Goal: Information Seeking & Learning: Learn about a topic

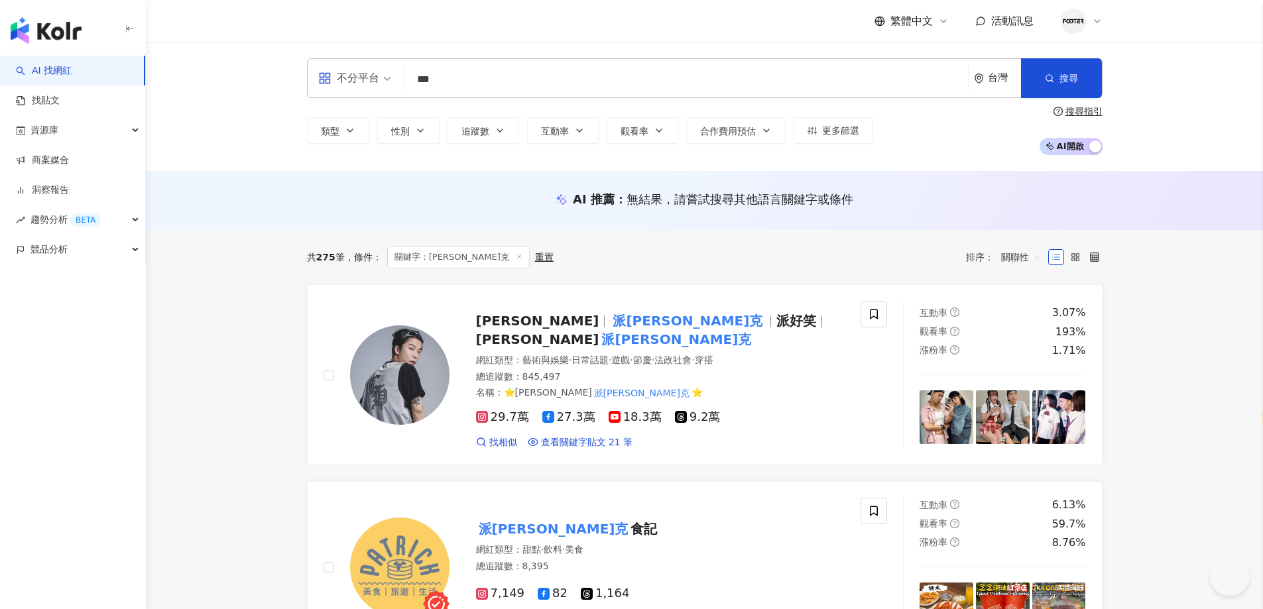
select select "*****"
click at [505, 78] on input "***" at bounding box center [686, 79] width 553 height 25
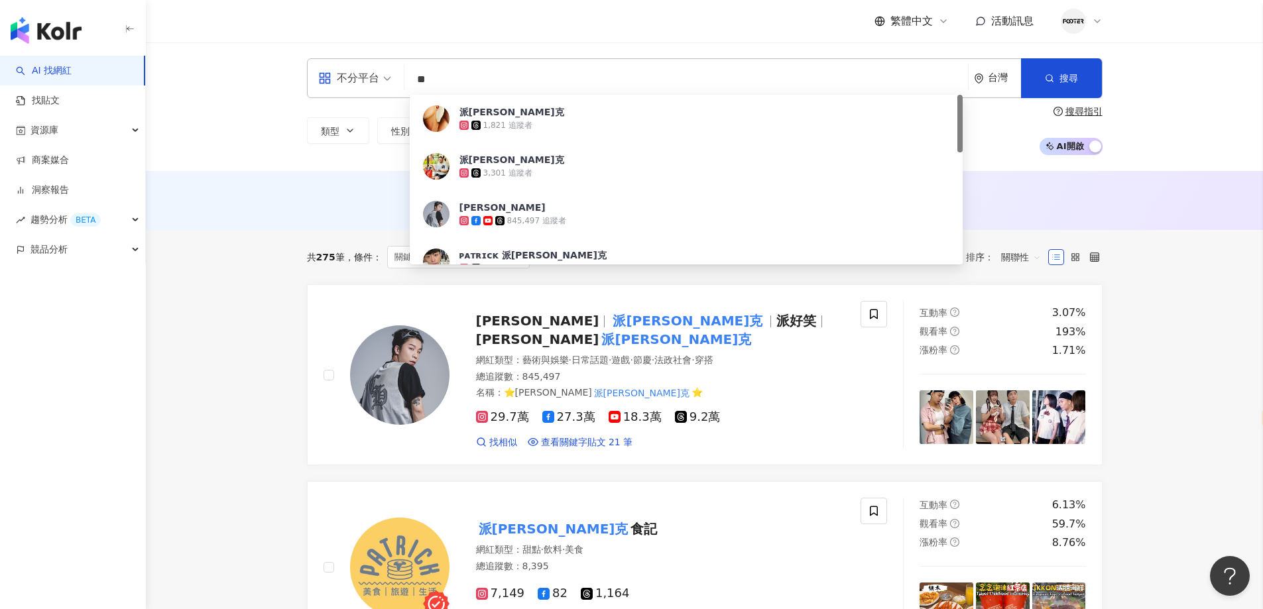
type input "*"
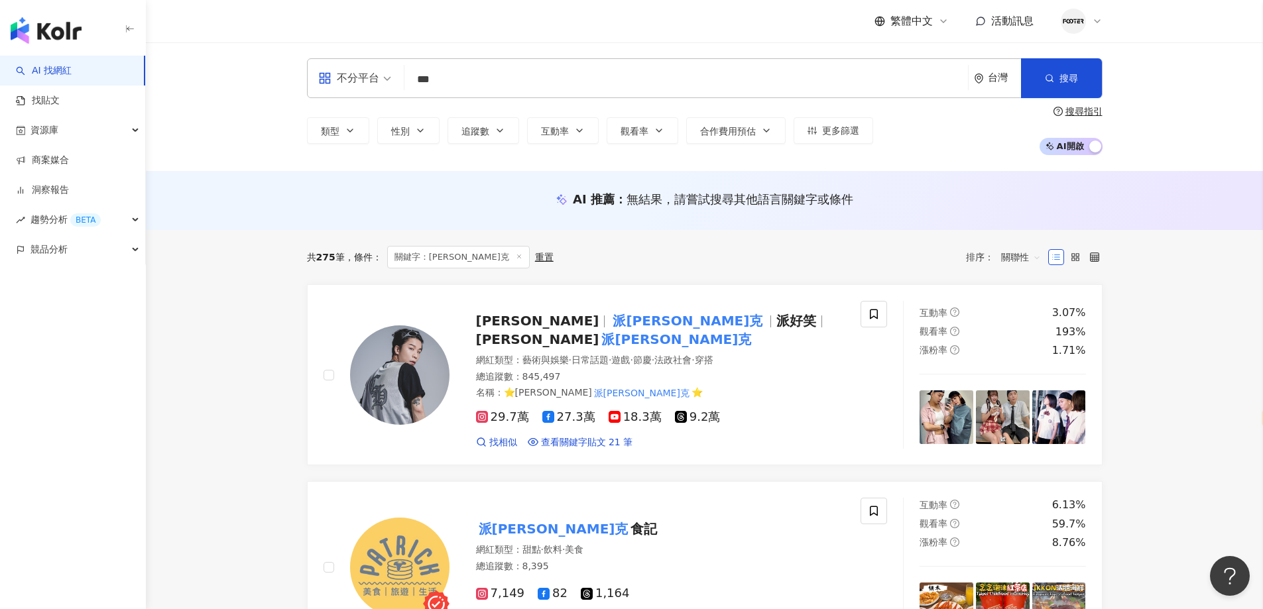
type input "***"
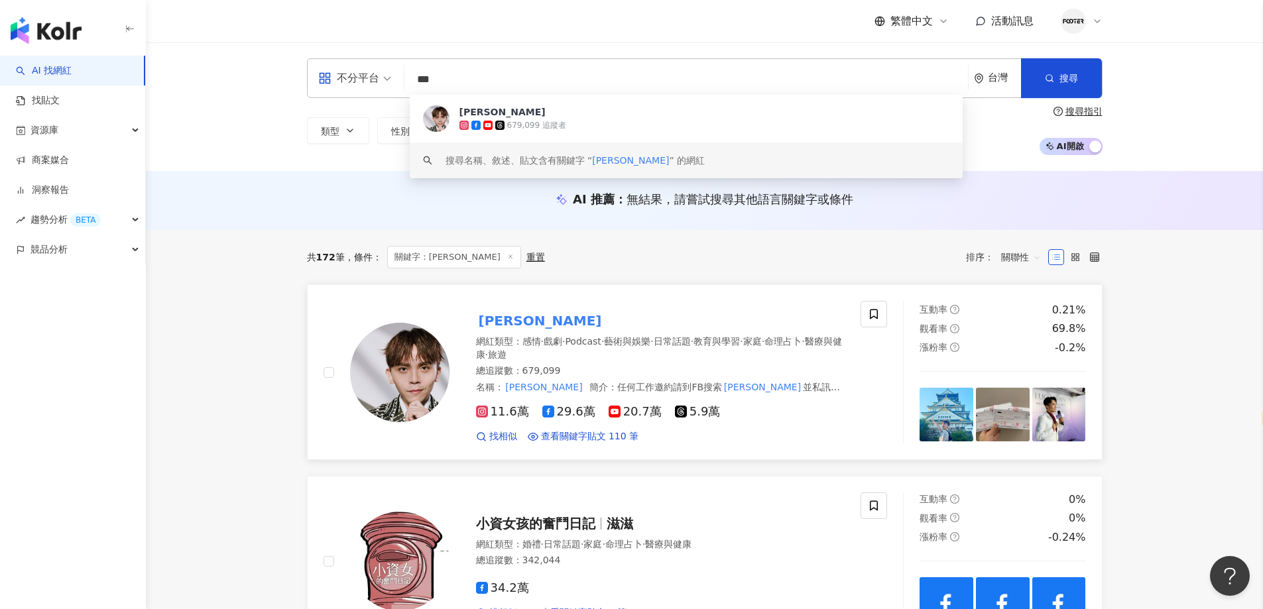
click at [558, 338] on span "戲劇" at bounding box center [553, 341] width 19 height 11
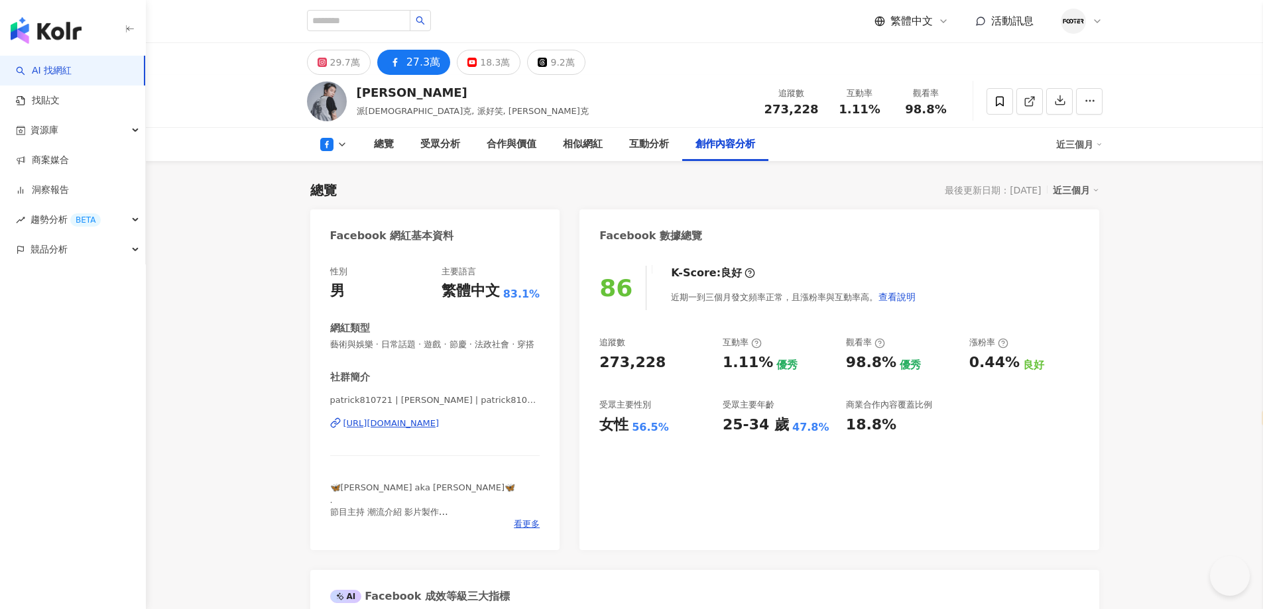
select select "*****"
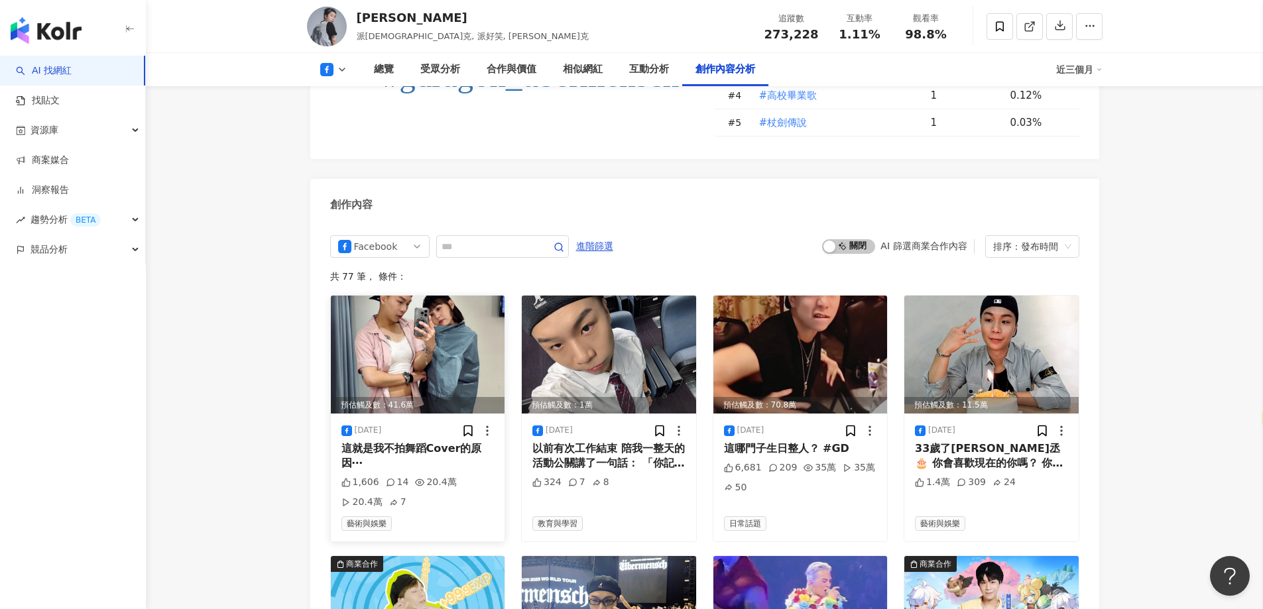
scroll to position [3515, 0]
click at [829, 241] on div "button" at bounding box center [830, 247] width 12 height 12
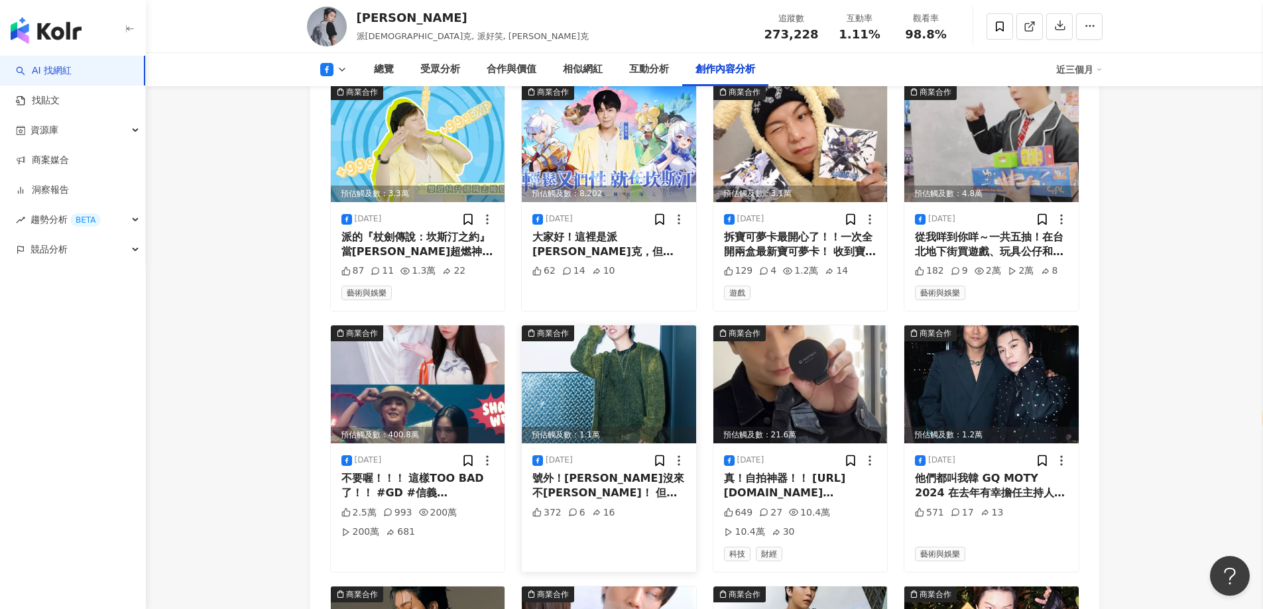
scroll to position [3991, 0]
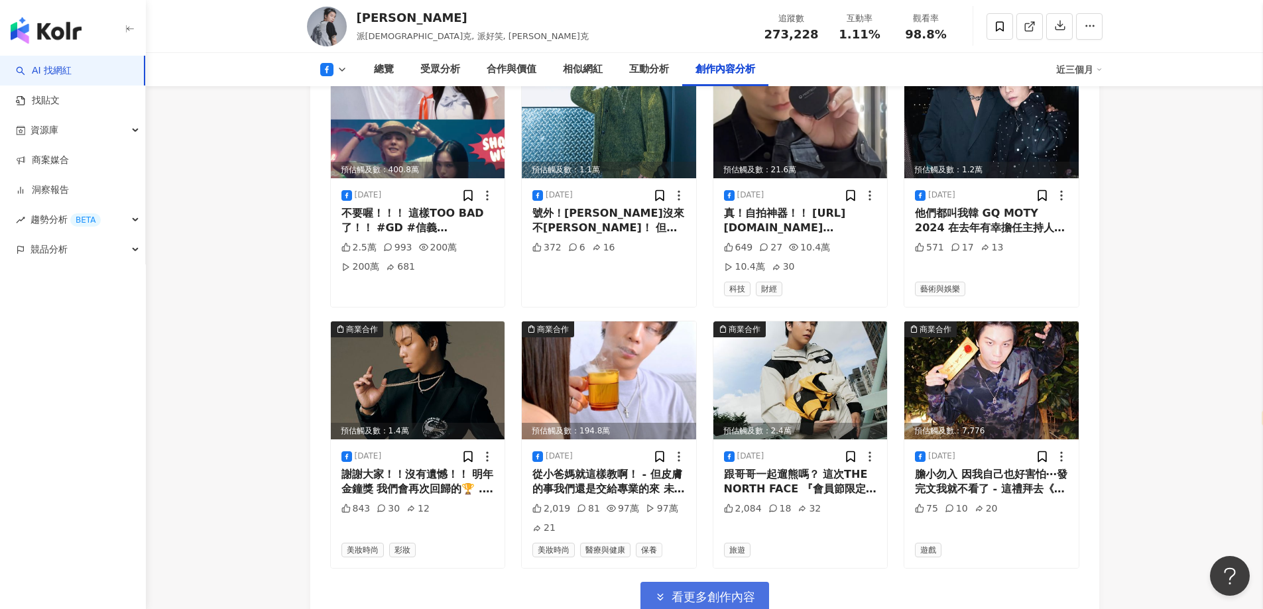
click at [704, 590] on span "看更多創作內容" at bounding box center [714, 597] width 84 height 15
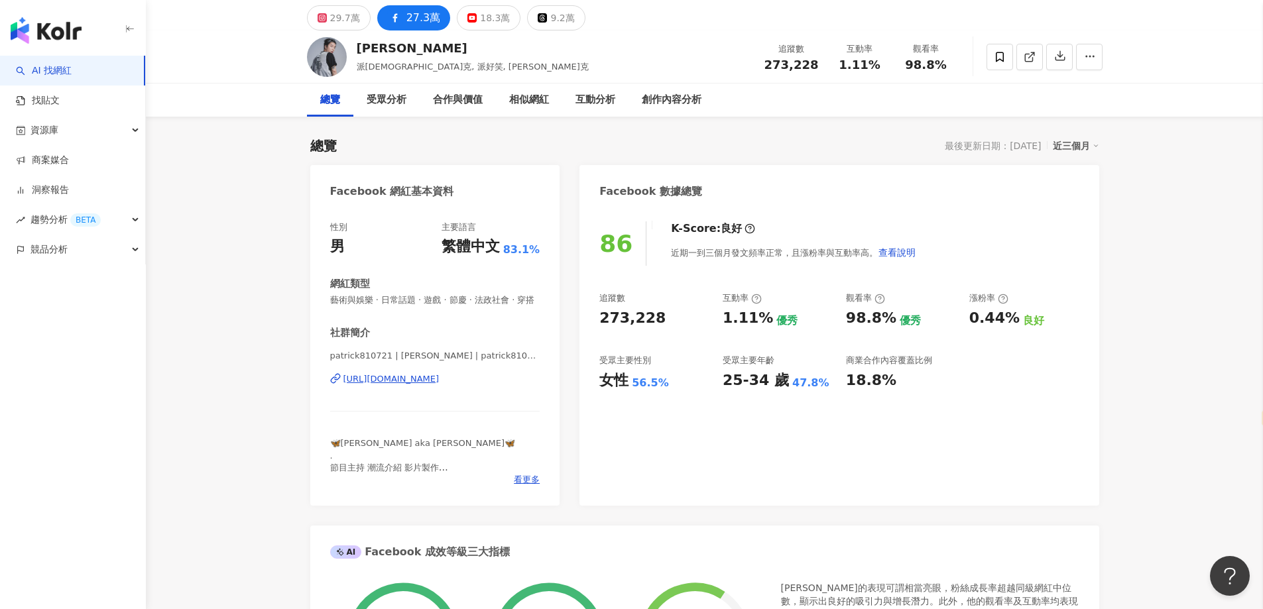
scroll to position [0, 0]
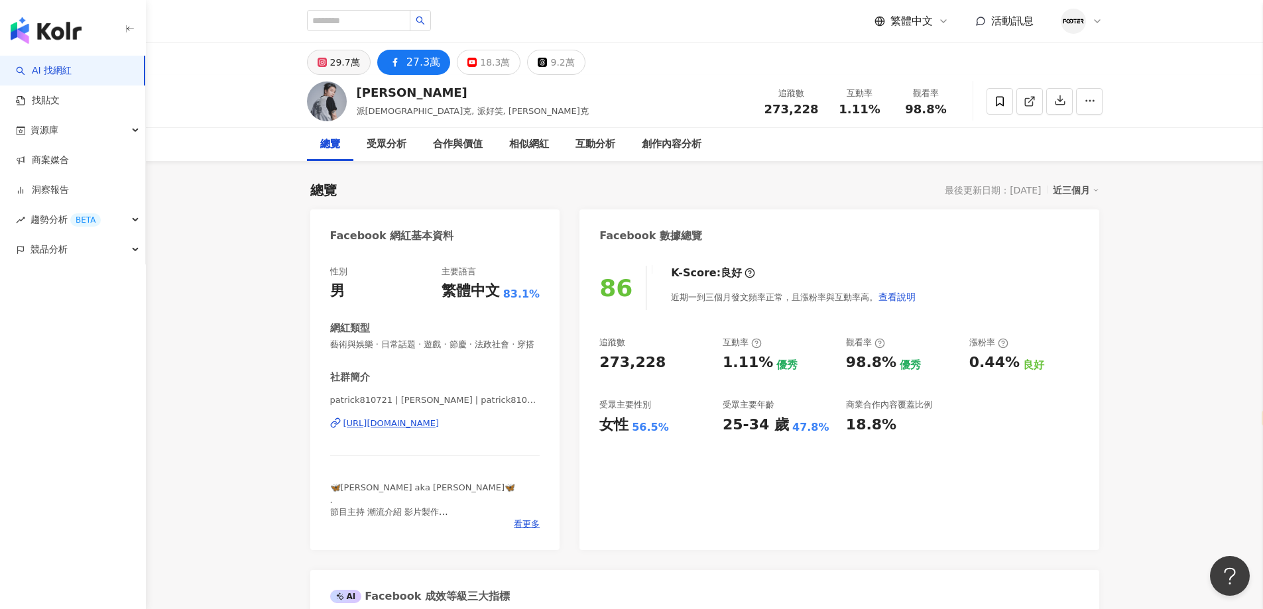
click at [359, 70] on button "29.7萬" at bounding box center [339, 62] width 64 height 25
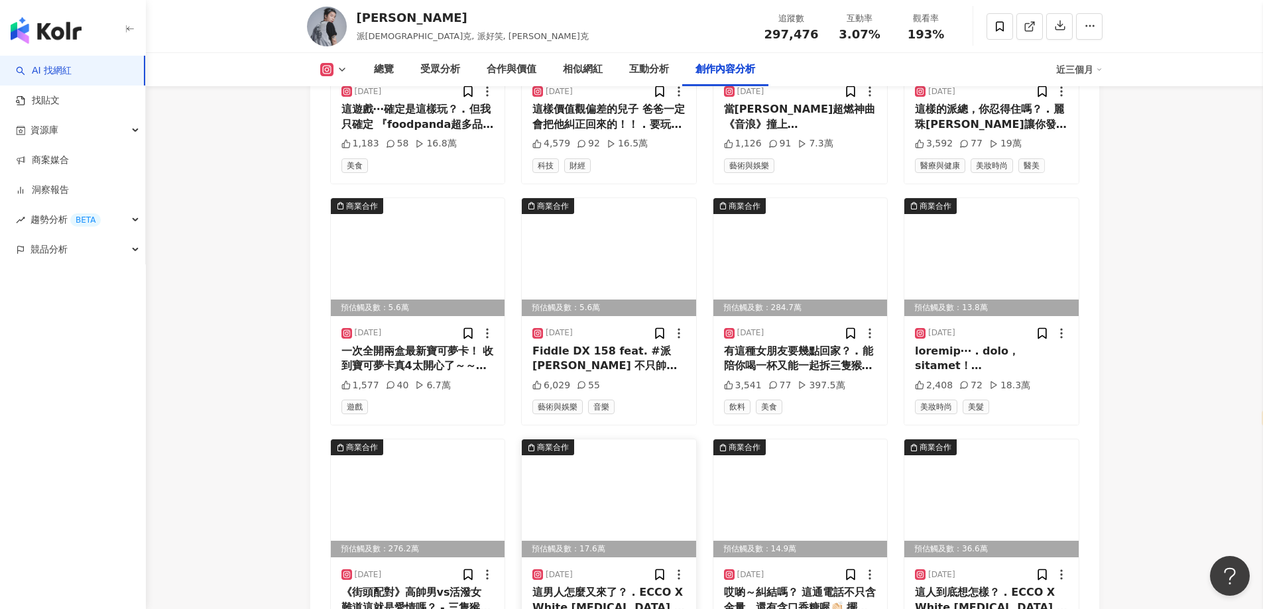
scroll to position [4244, 0]
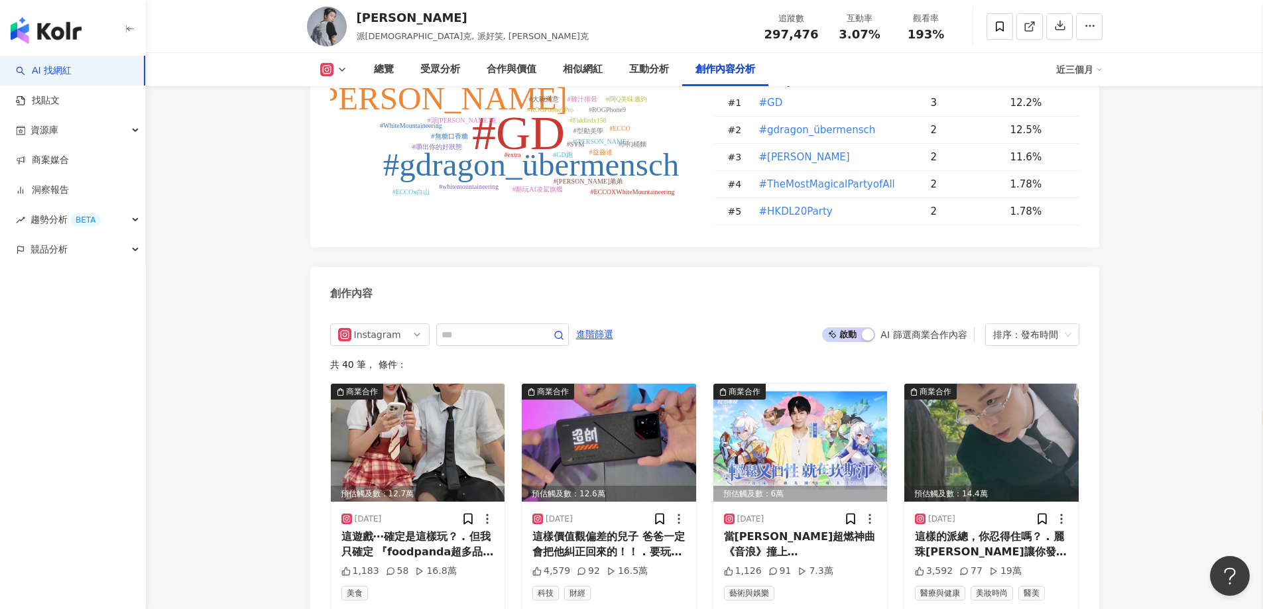
scroll to position [3912, 0]
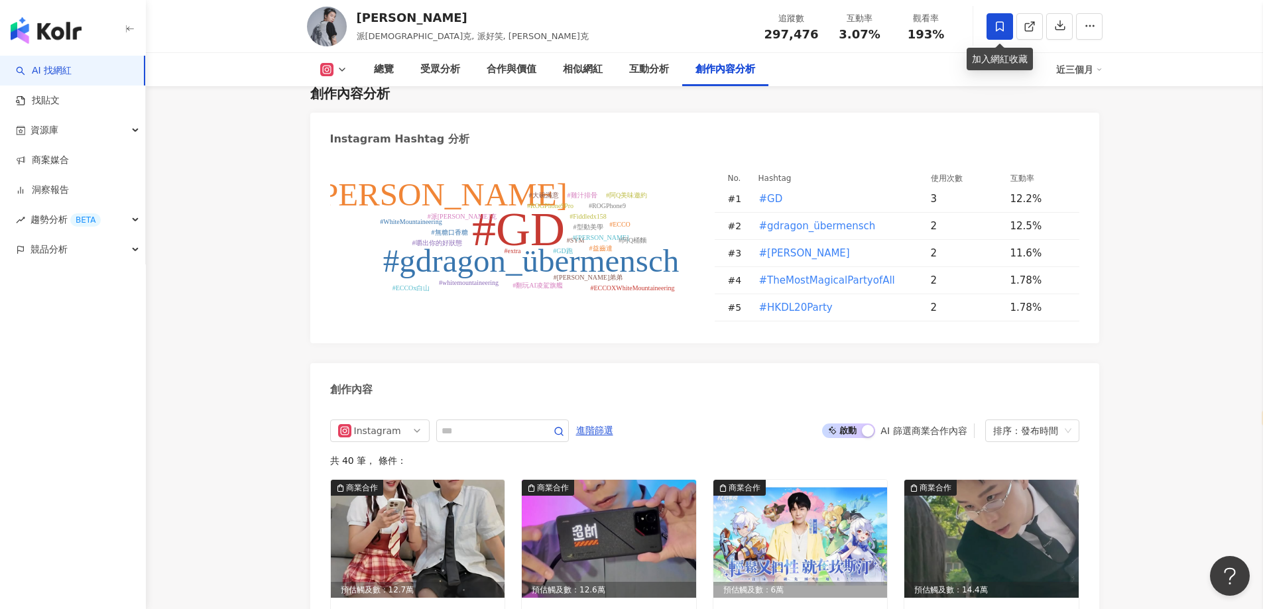
click at [999, 36] on span at bounding box center [1000, 26] width 27 height 27
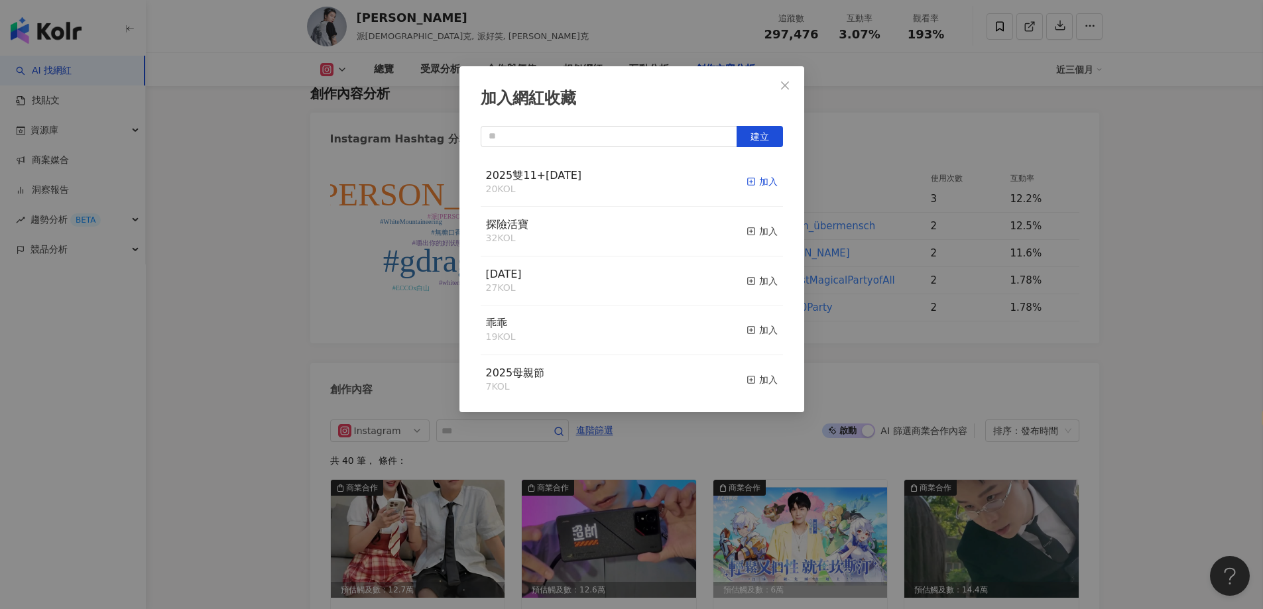
click at [750, 182] on div "加入" at bounding box center [762, 181] width 31 height 15
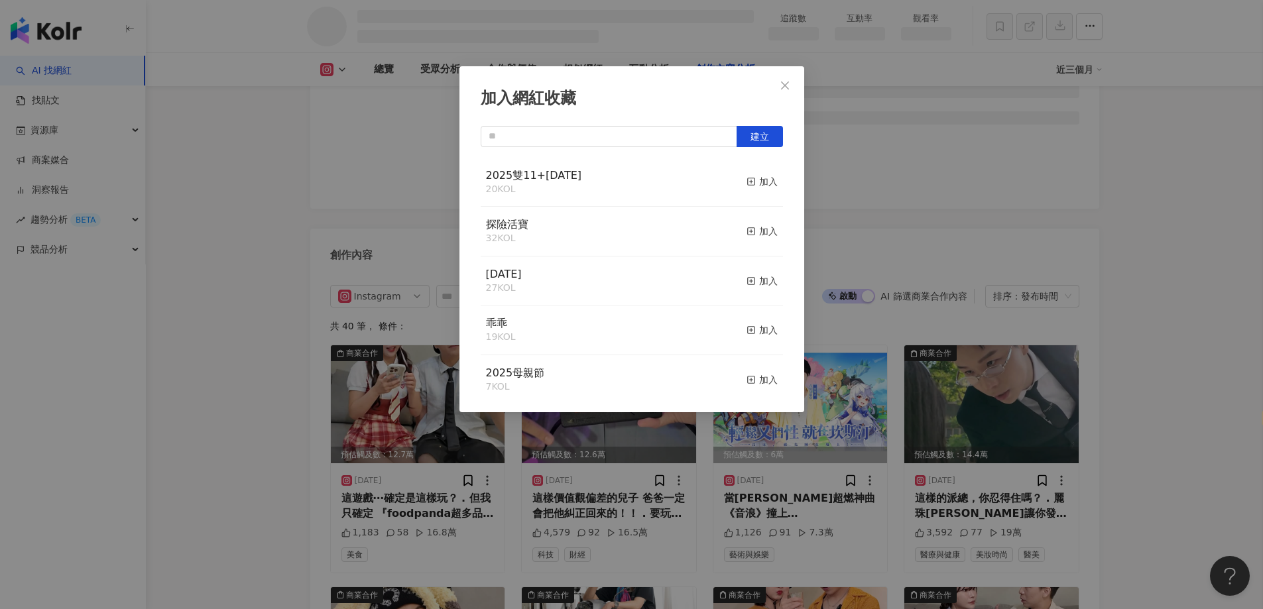
scroll to position [3492, 0]
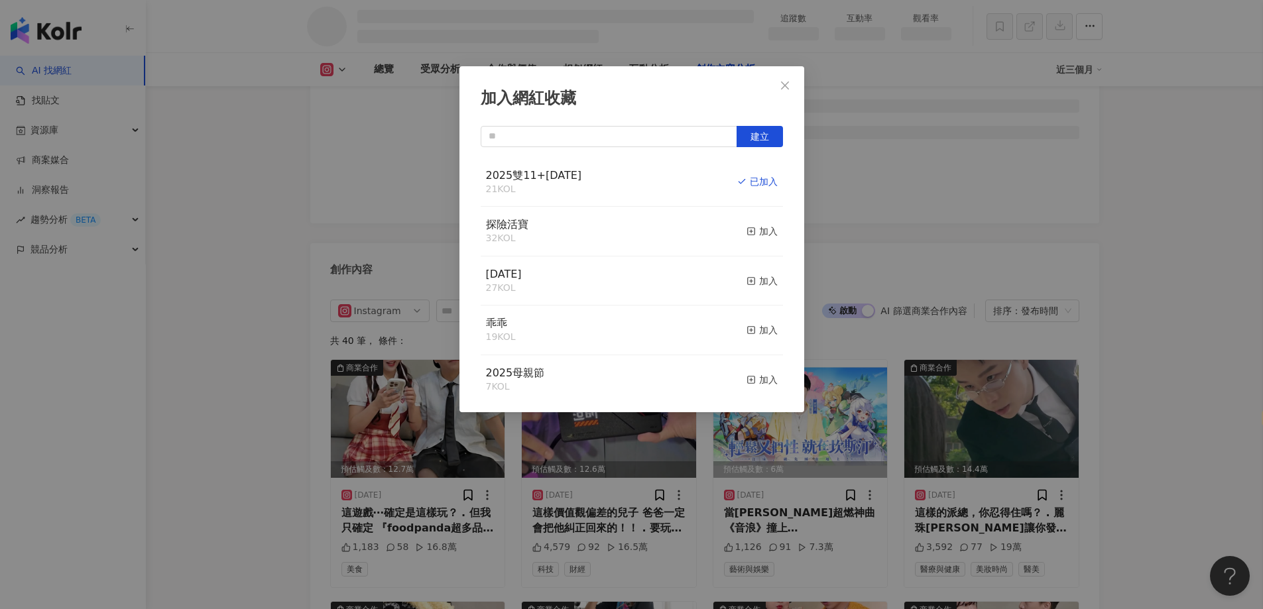
click at [1152, 223] on div "加入網紅收藏 建立 2025雙11+聖誕節 21 KOL 已加入 探險活寶 32 KOL 加入 父親節 27 KOL 加入 乖乖 19 KOL 加入 2025…" at bounding box center [631, 304] width 1263 height 609
click at [781, 87] on div "加入網紅收藏 建立 2025雙11+聖誕節 21 KOL 已加入 探險活寶 32 KOL 加入 父親節 27 KOL 加入 乖乖 19 KOL 加入 2025…" at bounding box center [631, 304] width 1263 height 609
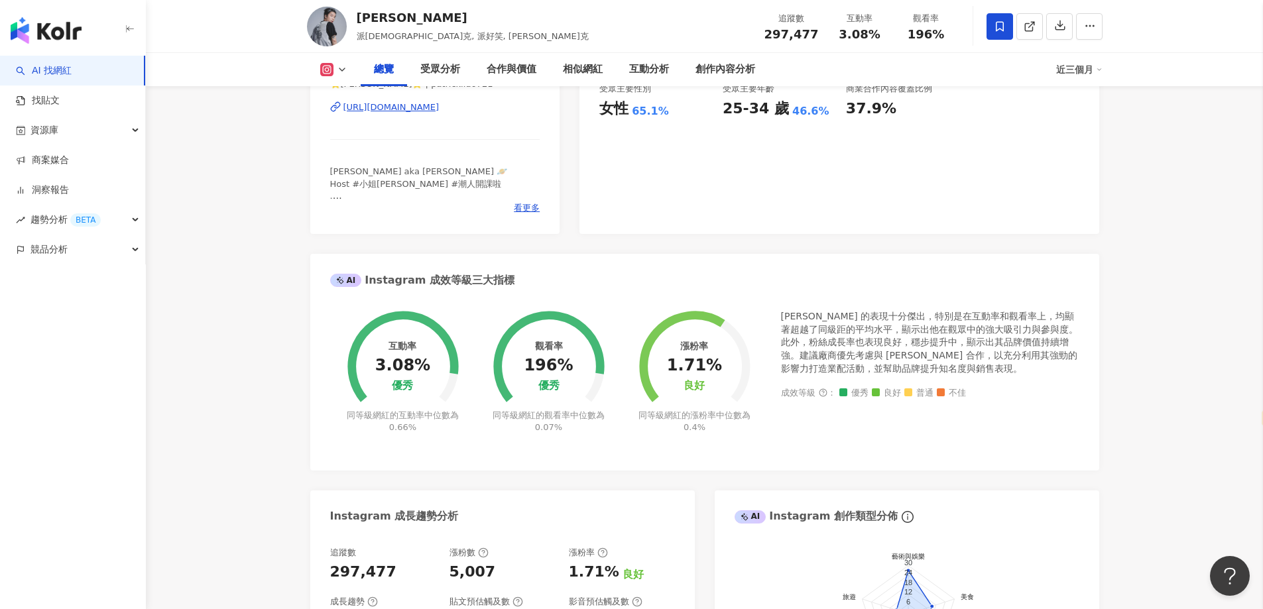
scroll to position [0, 0]
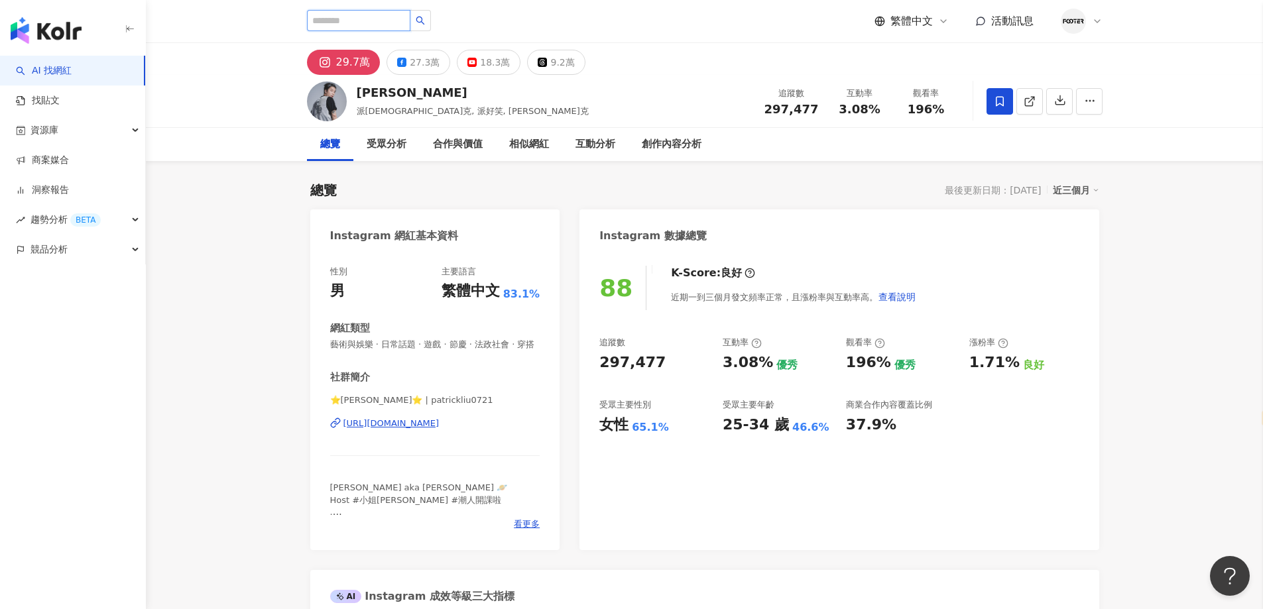
click at [357, 12] on input "search" at bounding box center [358, 20] width 103 height 21
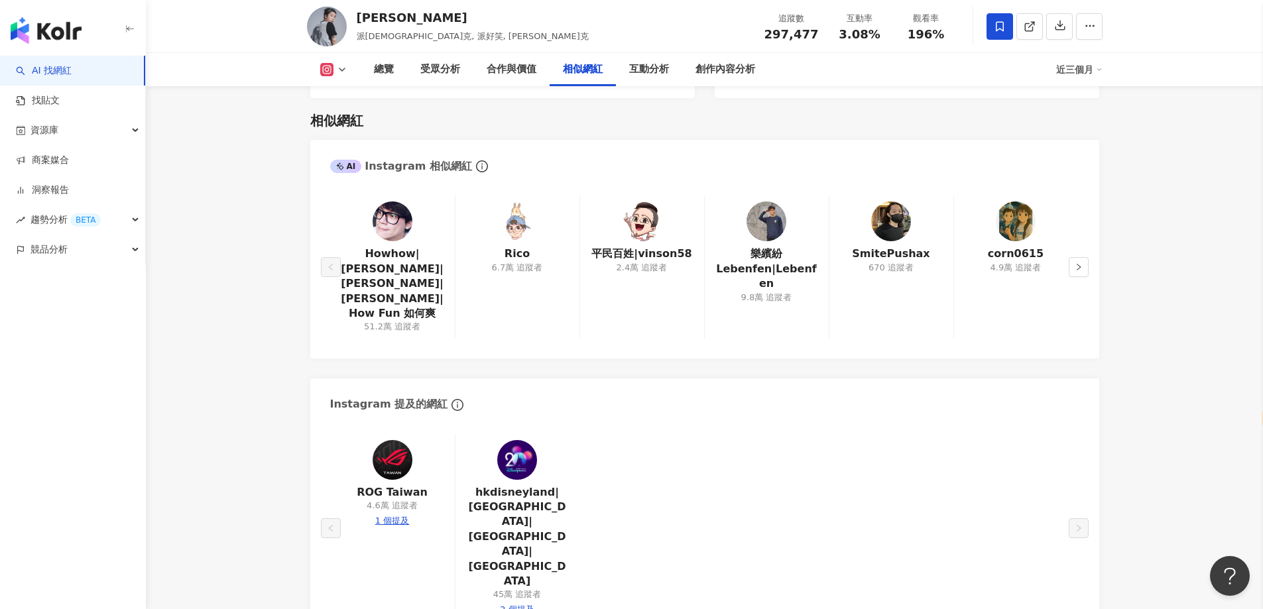
scroll to position [2122, 0]
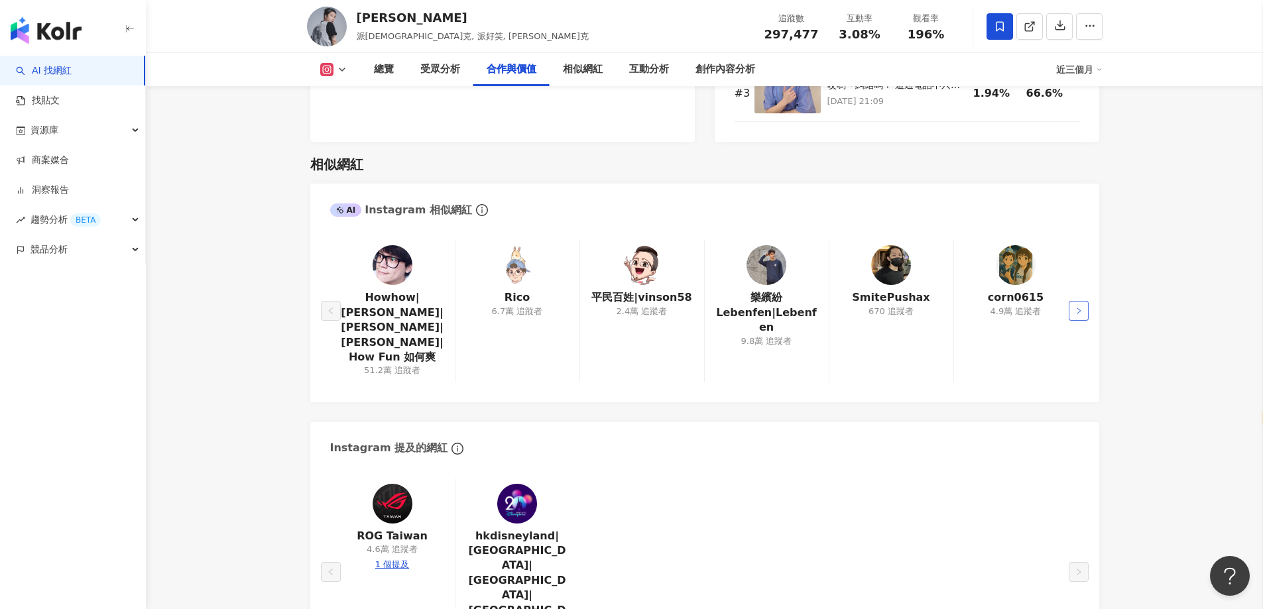
click at [1078, 307] on icon "right" at bounding box center [1079, 311] width 8 height 8
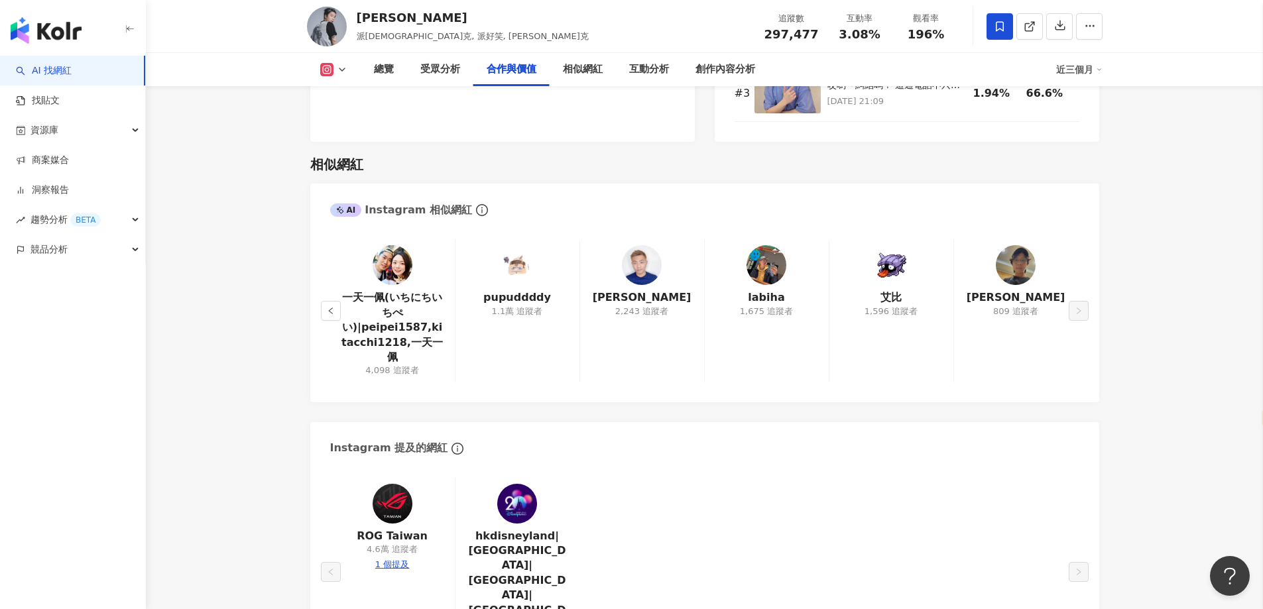
click at [1133, 288] on main "29.7萬 27.3萬 18.3萬 9.2萬 Patrick 派翠克, 派好笑, Patrick 派翠克 追蹤數 297,477 互動率 3.08% 觀看率 …" at bounding box center [704, 475] width 1117 height 5109
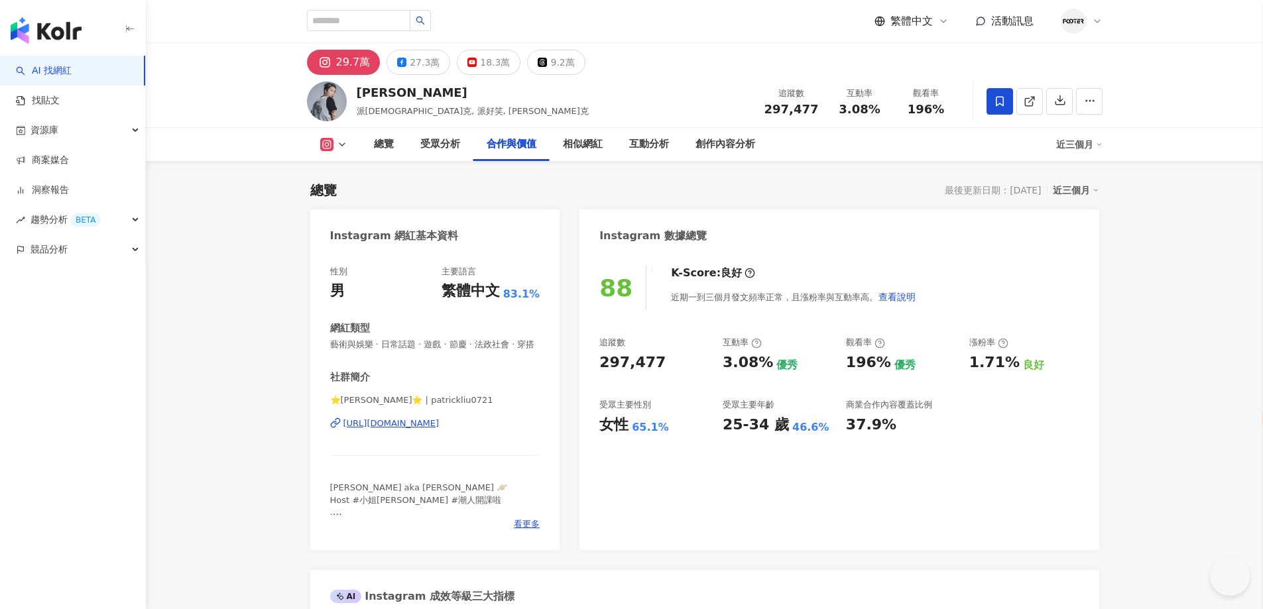
select select "*****"
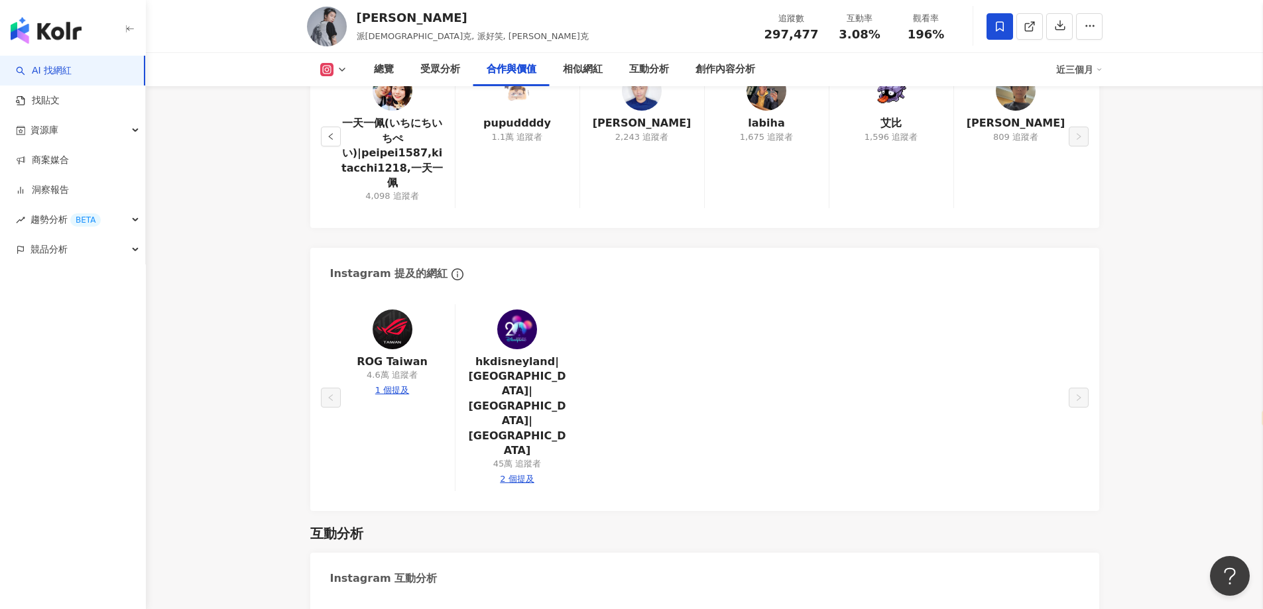
scroll to position [2127, 0]
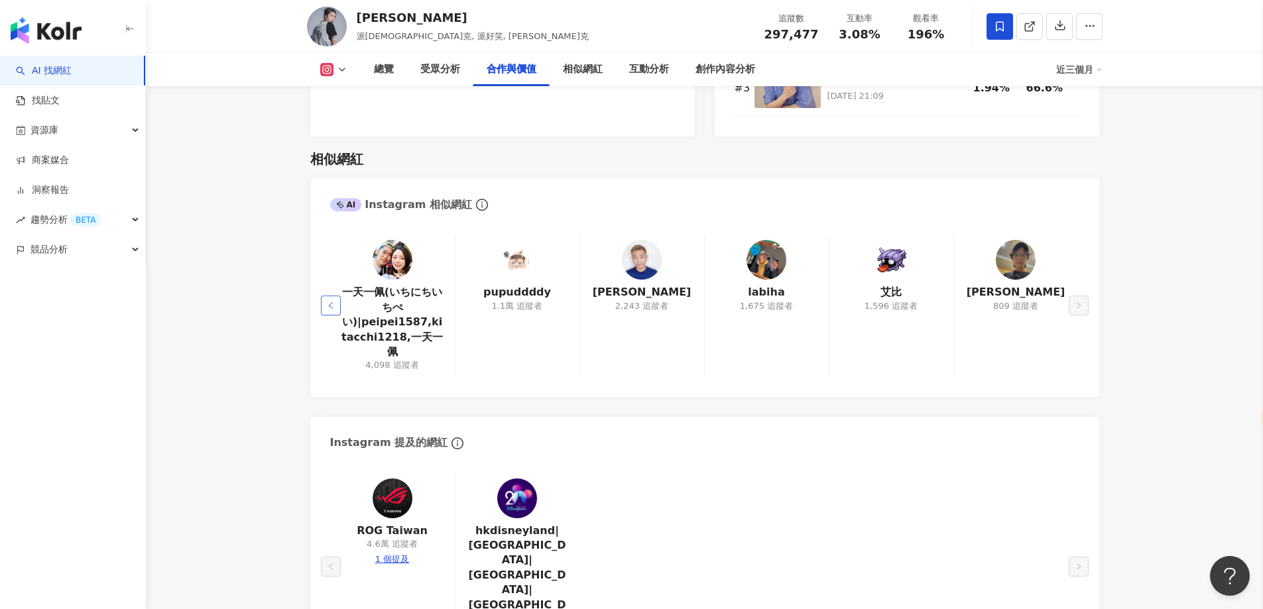
click at [322, 296] on button "button" at bounding box center [331, 306] width 20 height 20
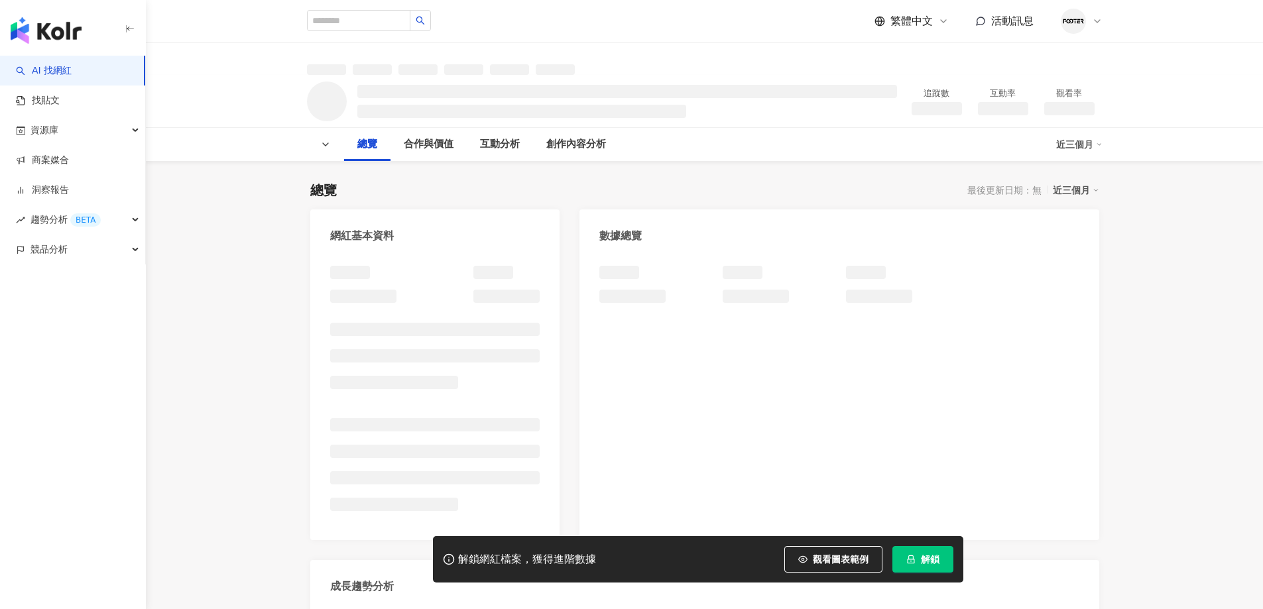
select select "*****"
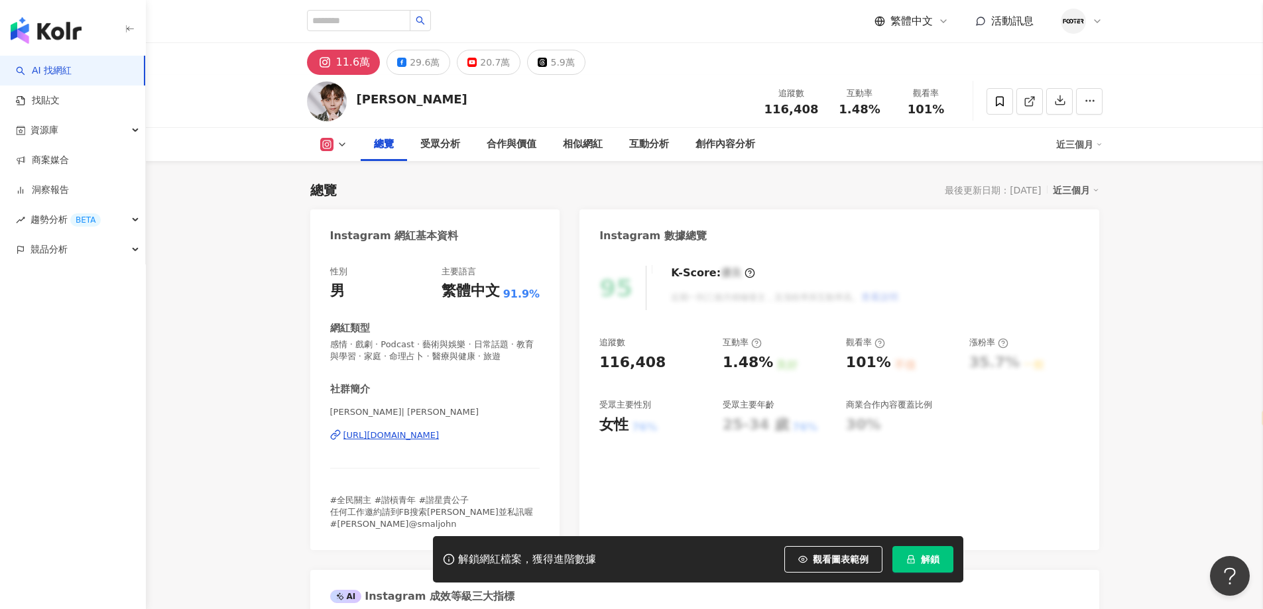
click at [919, 553] on button "解鎖" at bounding box center [923, 559] width 61 height 27
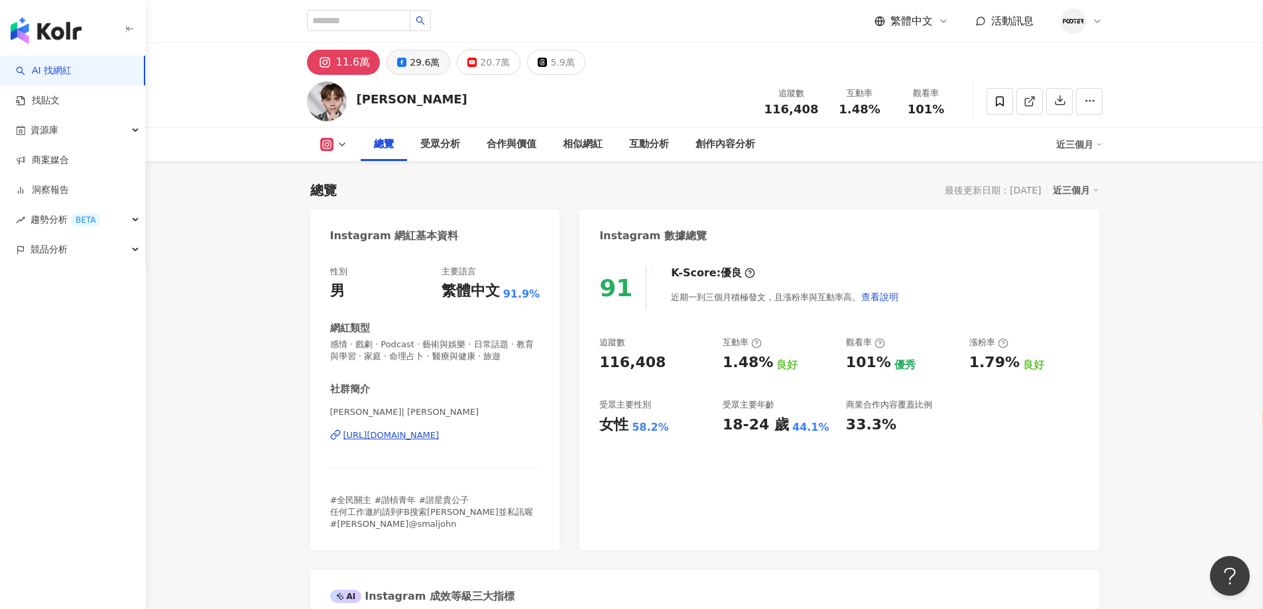
click at [430, 60] on div "29.6萬" at bounding box center [425, 62] width 30 height 19
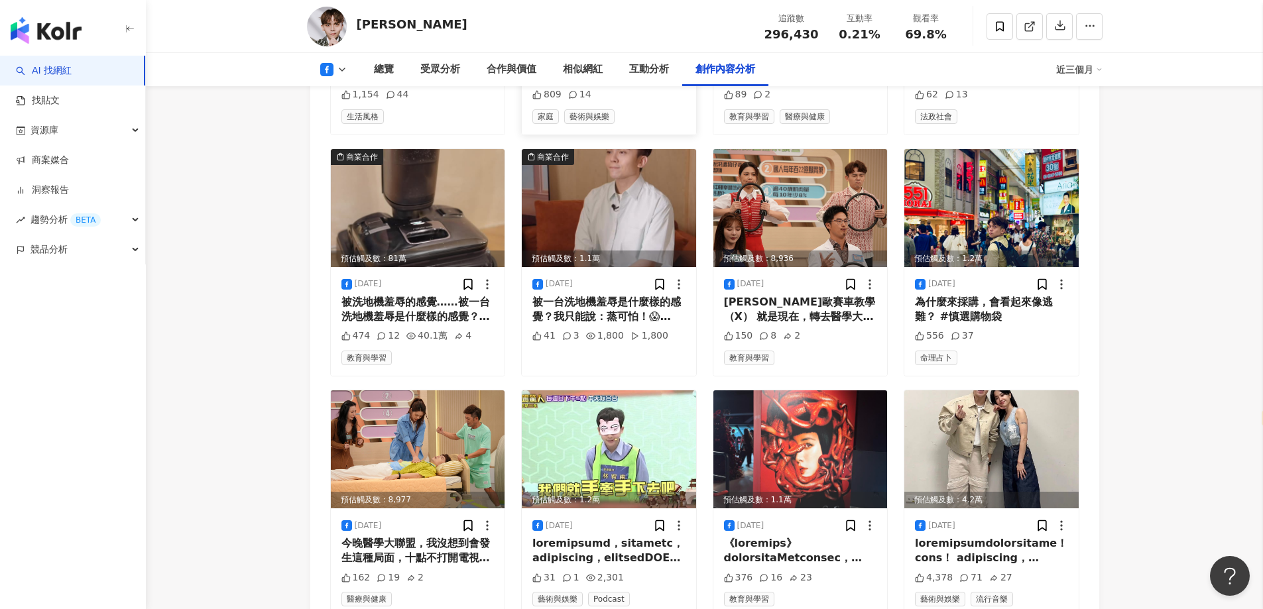
scroll to position [4045, 0]
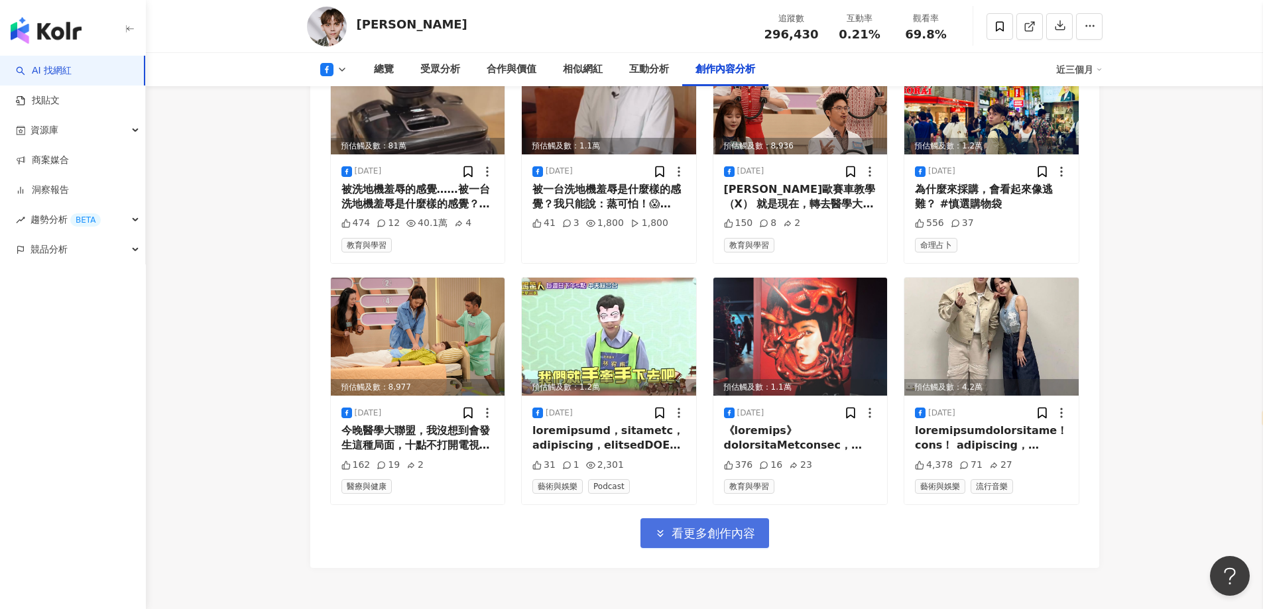
click at [661, 519] on button "看更多創作內容" at bounding box center [705, 534] width 129 height 30
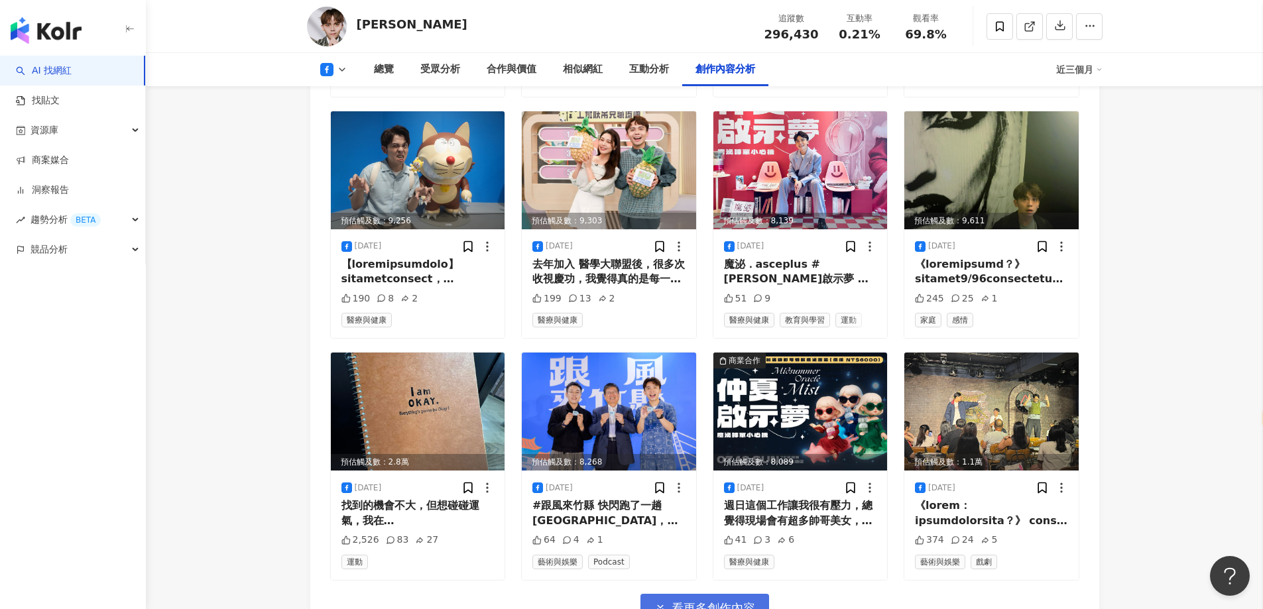
scroll to position [4824, 0]
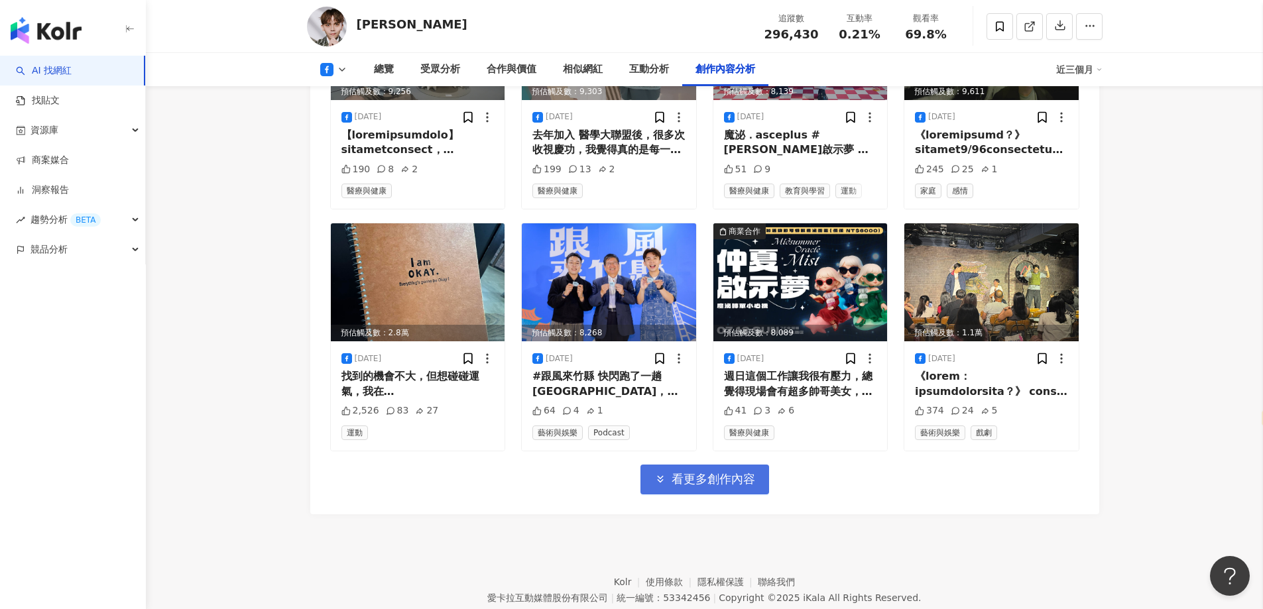
click at [711, 472] on span "看更多創作內容" at bounding box center [714, 479] width 84 height 15
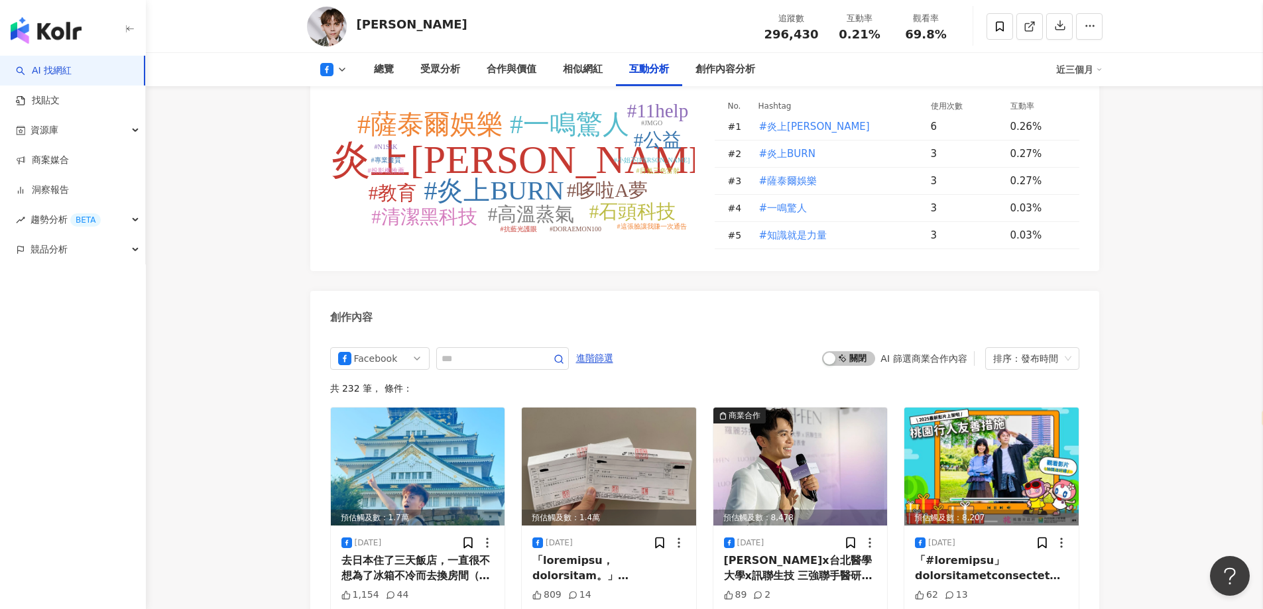
scroll to position [2901, 0]
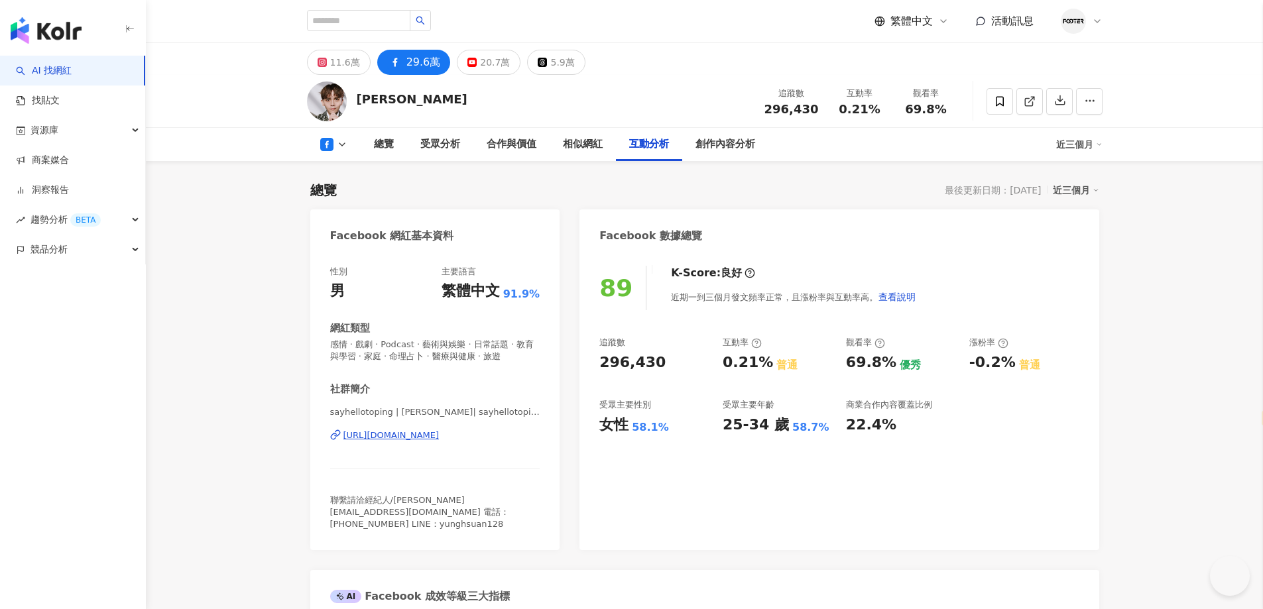
select select "*****"
click at [990, 106] on span at bounding box center [1000, 101] width 27 height 27
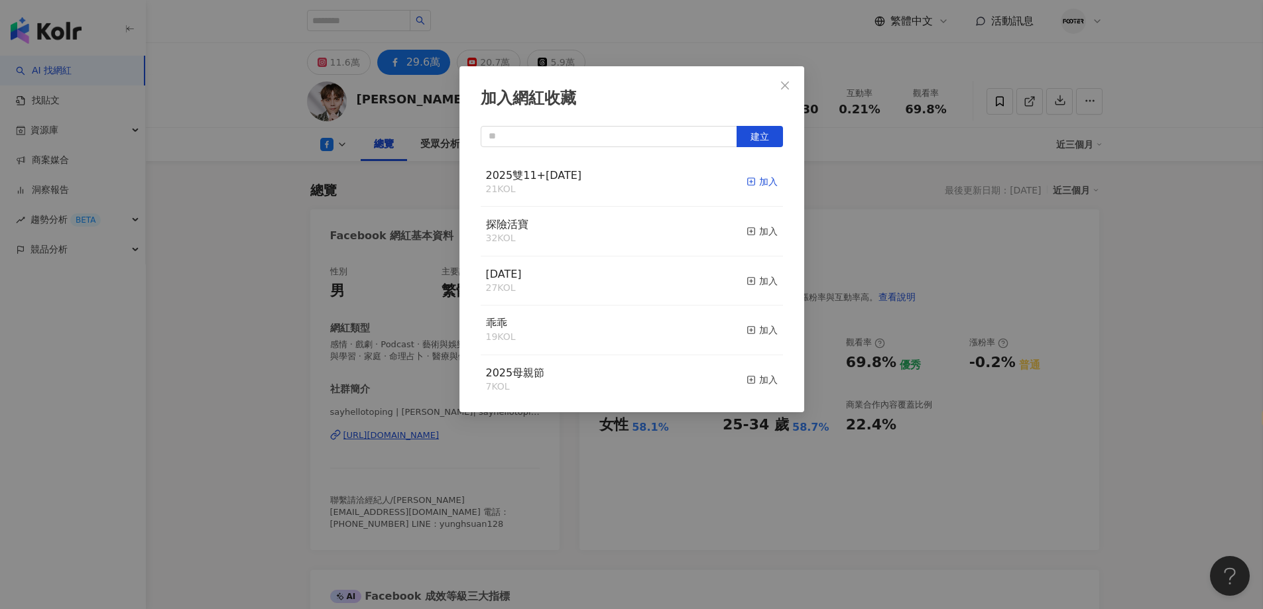
click at [747, 182] on icon "button" at bounding box center [751, 181] width 9 height 9
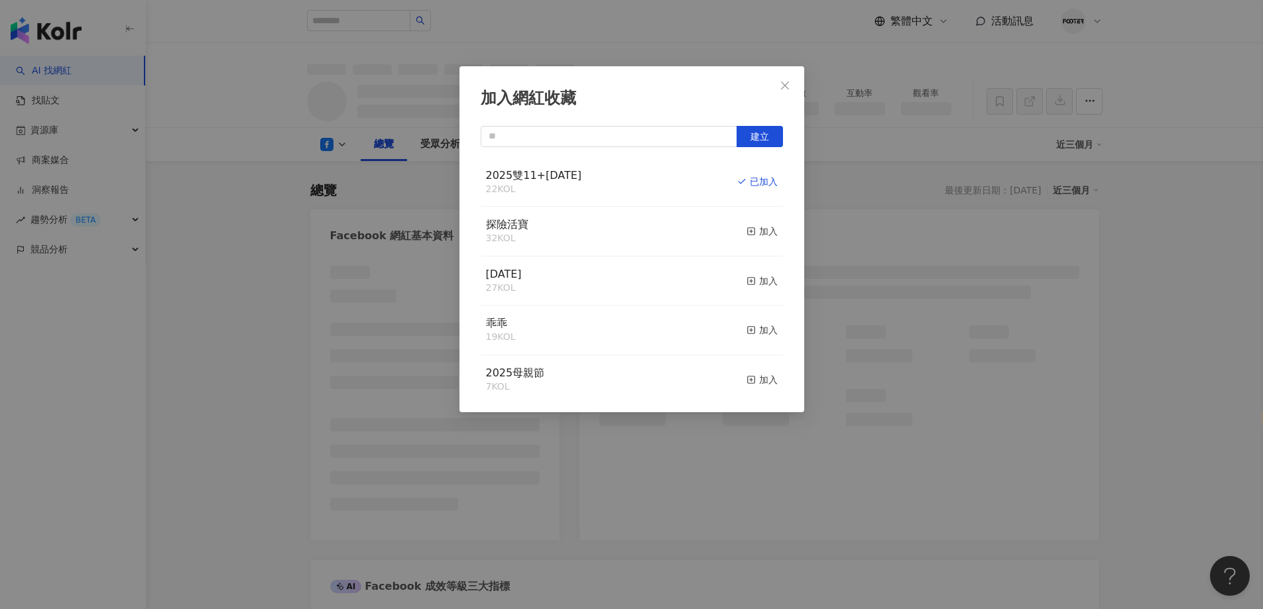
click at [879, 227] on div "加入網紅收藏 建立 2025雙11+[DATE] 22 KOL 已加入 探險活寶 32 KOL 加入 [DATE] 27 KOL 加入 乖乖 19 KOL 加…" at bounding box center [631, 304] width 1263 height 609
click at [783, 84] on div "加入網紅收藏 建立 2025雙11+[DATE] 22 KOL 已加入 探險活寶 32 KOL 加入 [DATE] 27 KOL 加入 乖乖 19 KOL 加…" at bounding box center [631, 304] width 1263 height 609
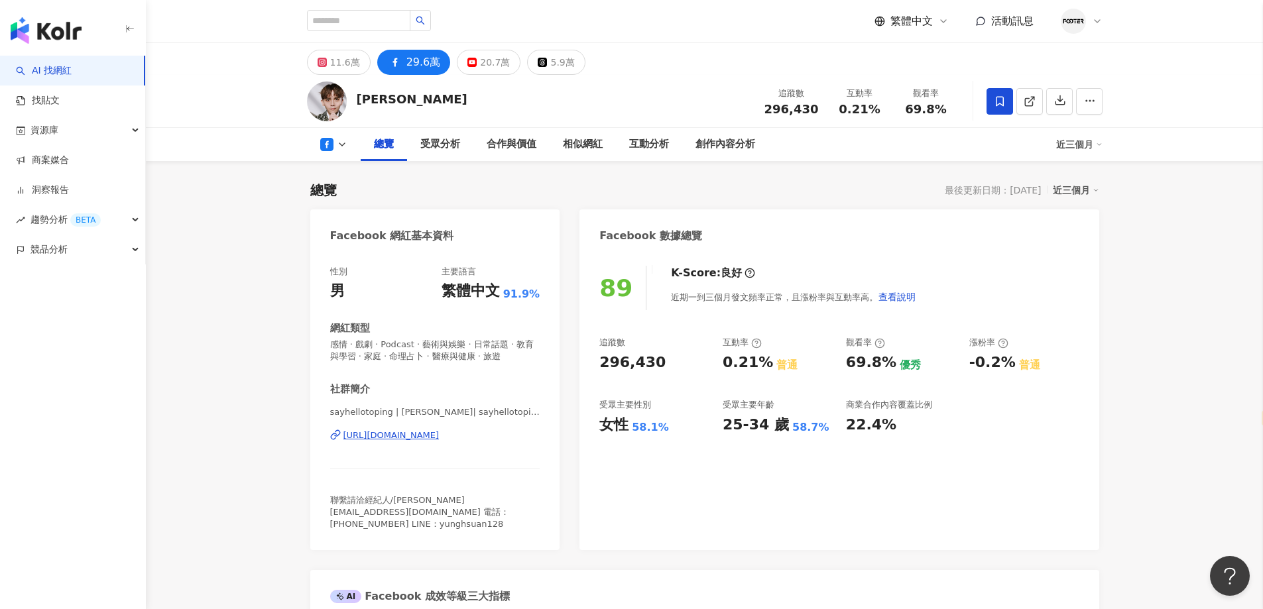
click at [417, 436] on div "加入網紅收藏 建立 2025雙11+[DATE] 22 KOL 已加入 探險活寶 32 KOL 加入 [DATE] 27 KOL 加入 乖乖 19 KOL 加…" at bounding box center [631, 304] width 1263 height 609
click at [437, 430] on div "[URL][DOMAIN_NAME]" at bounding box center [392, 436] width 96 height 12
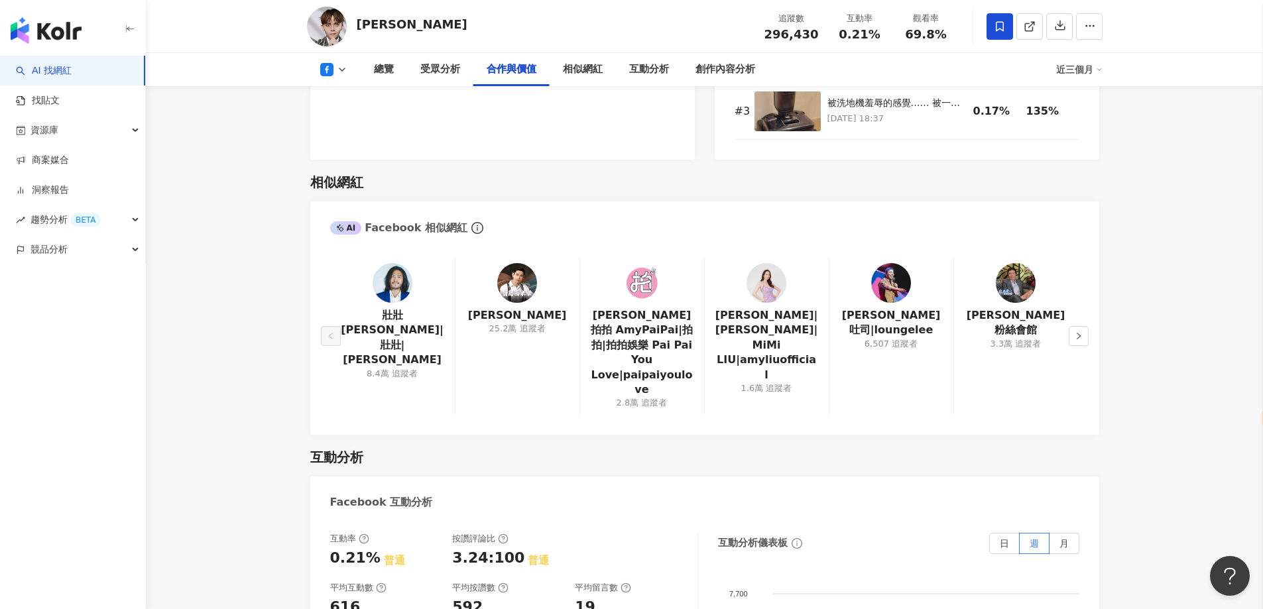
scroll to position [1724, 0]
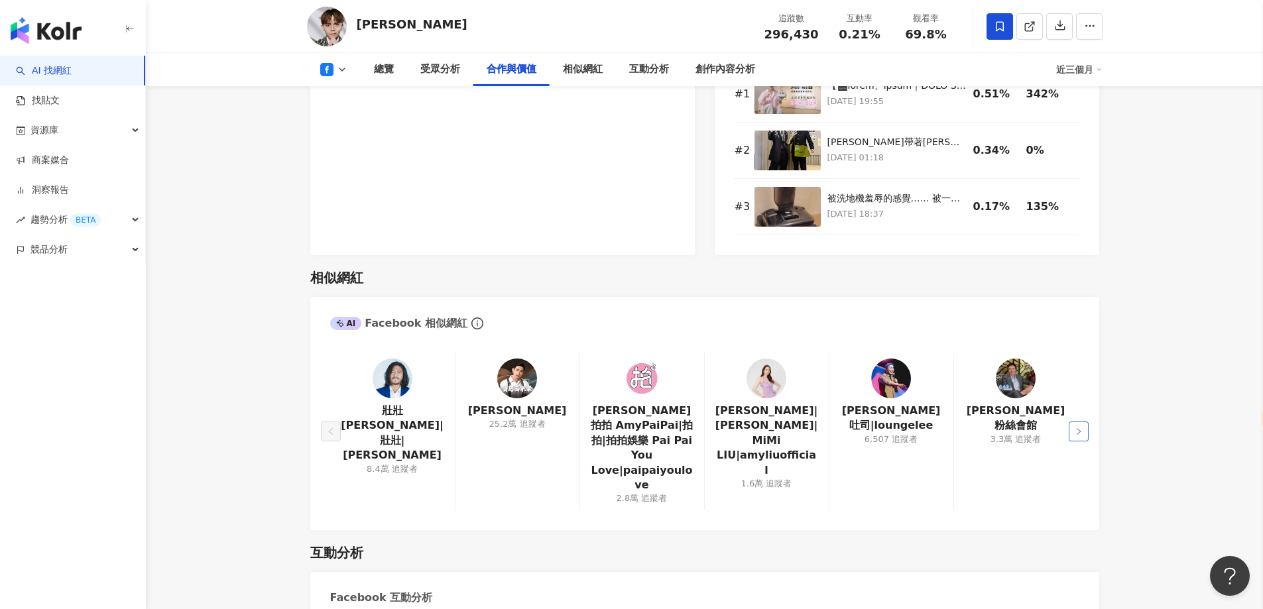
click at [1086, 422] on button "button" at bounding box center [1079, 432] width 20 height 20
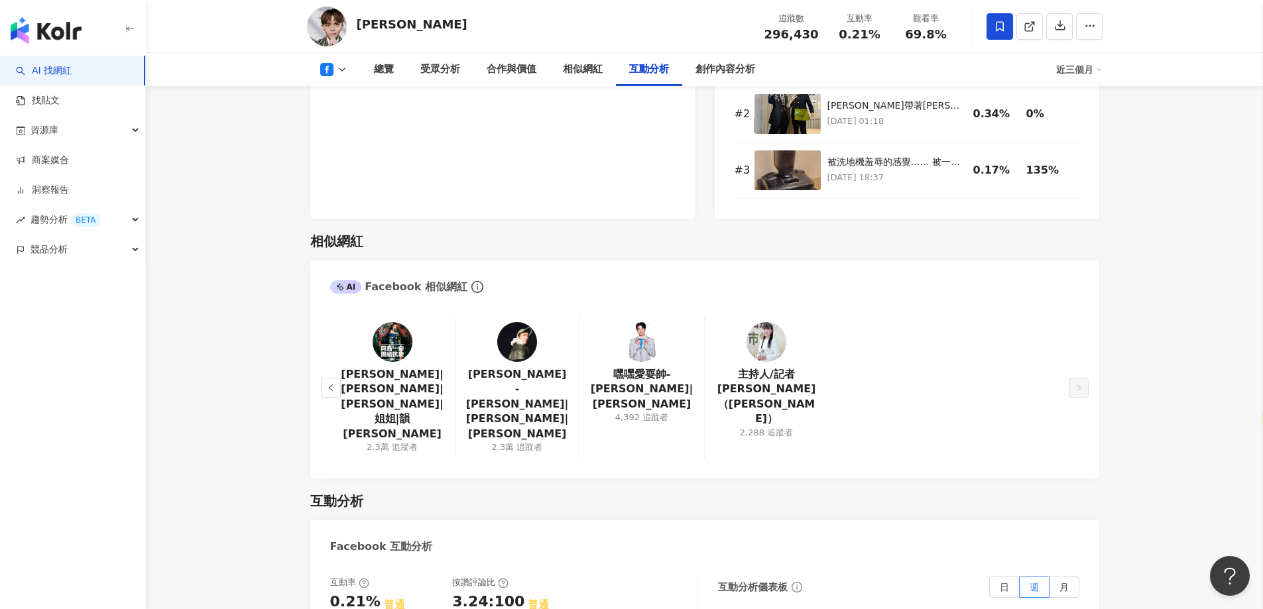
scroll to position [2122, 0]
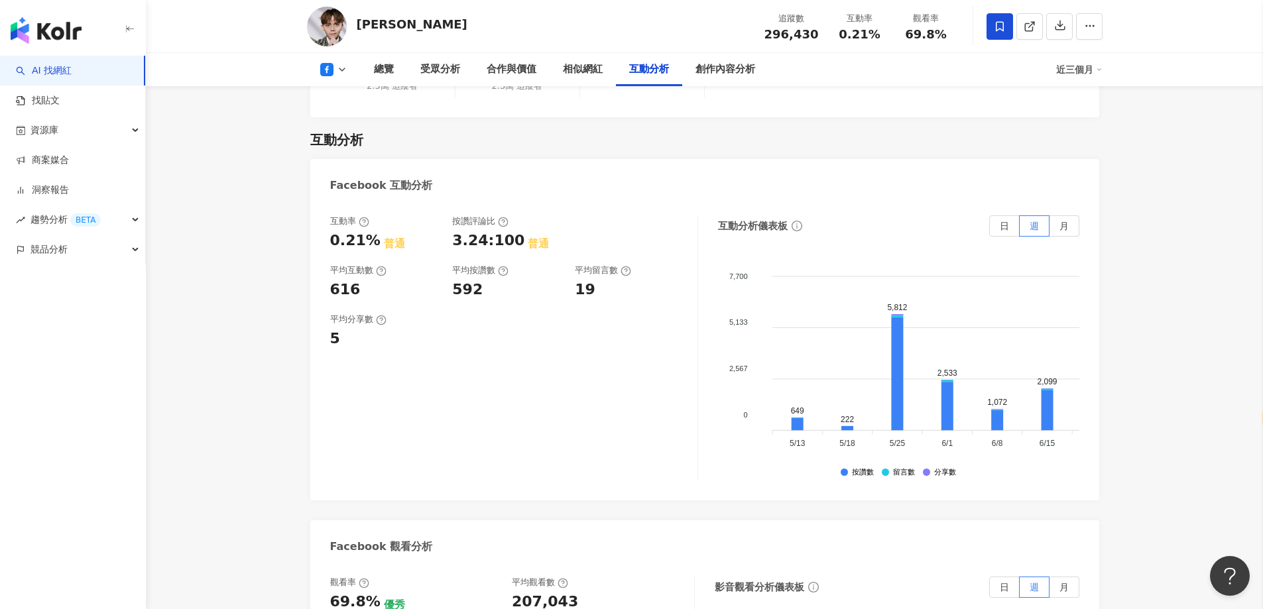
click at [614, 202] on div "互動率 0.21% 普通 按讚評論比 3.24:100 普通 平均互動數 616 平均按讚數 592 平均留言數 19 平均分享數 5 互動分析儀表板 日 週…" at bounding box center [704, 351] width 789 height 298
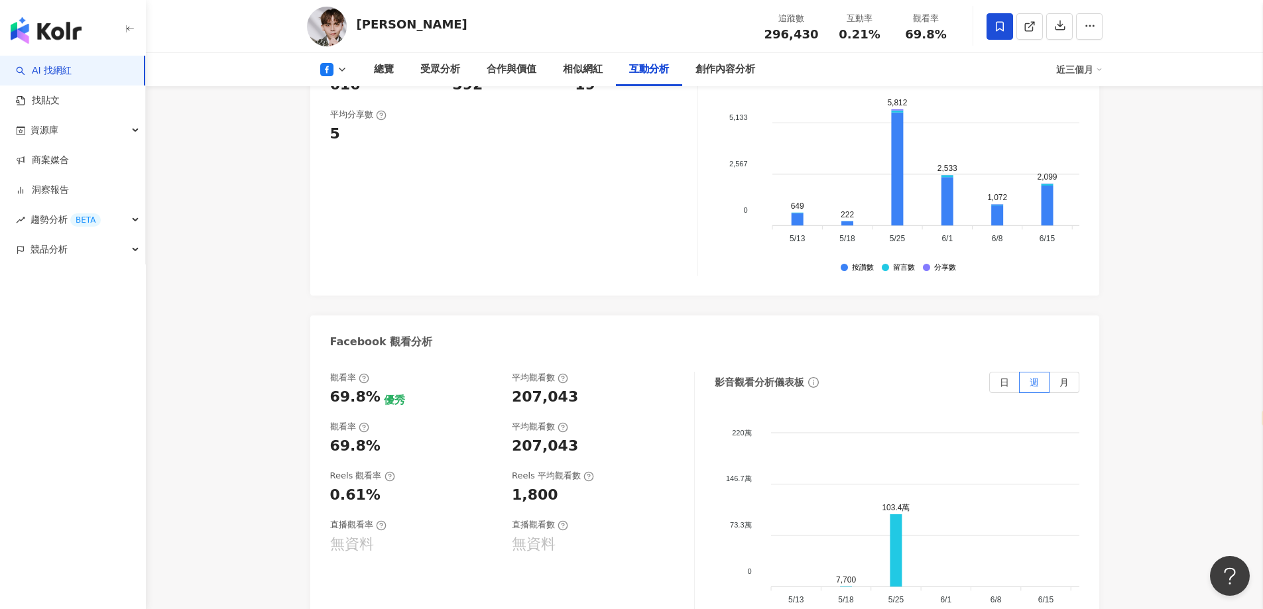
scroll to position [2520, 0]
